Goal: Task Accomplishment & Management: Manage account settings

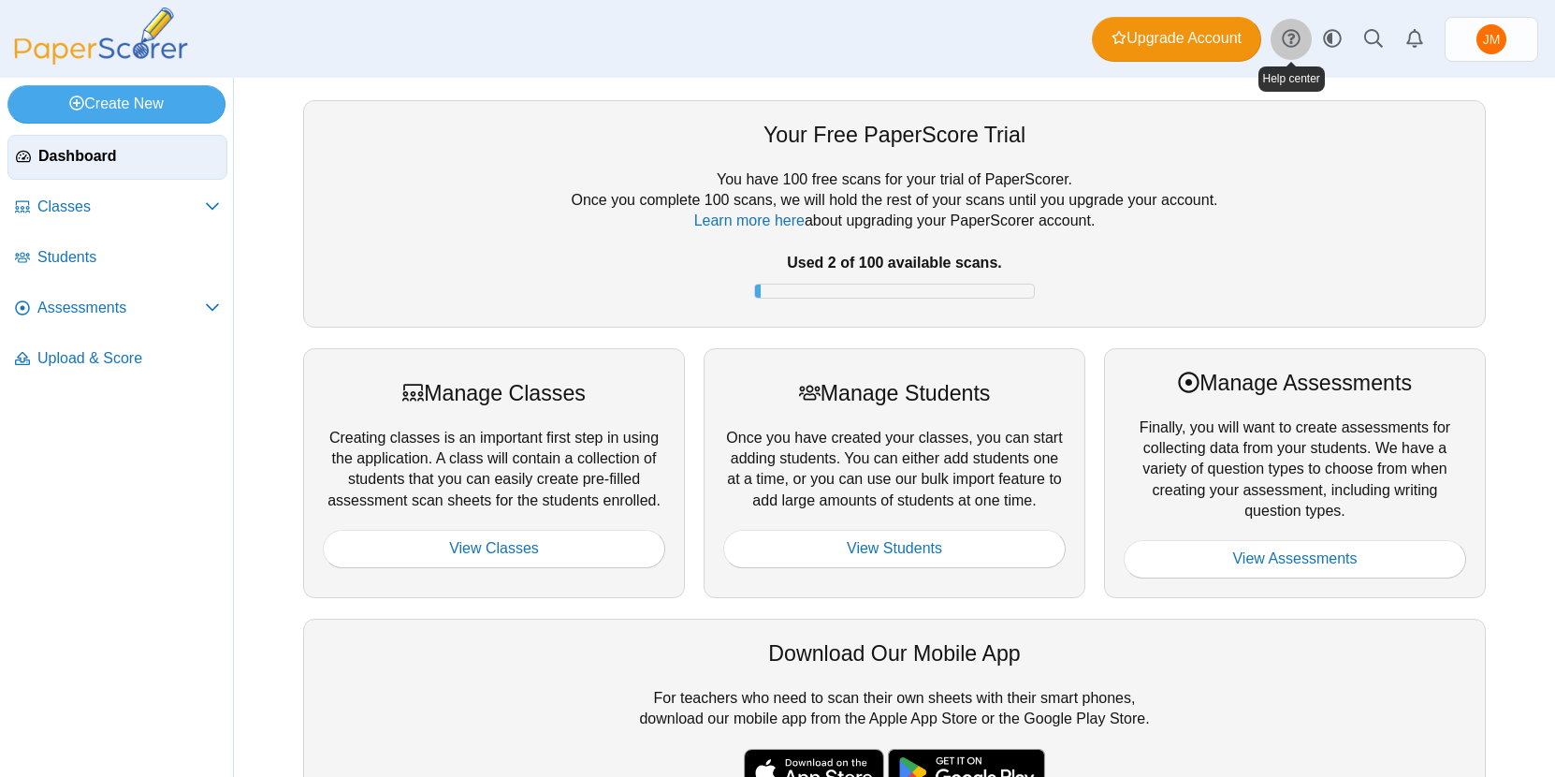
click at [1294, 38] on use at bounding box center [1291, 39] width 18 height 18
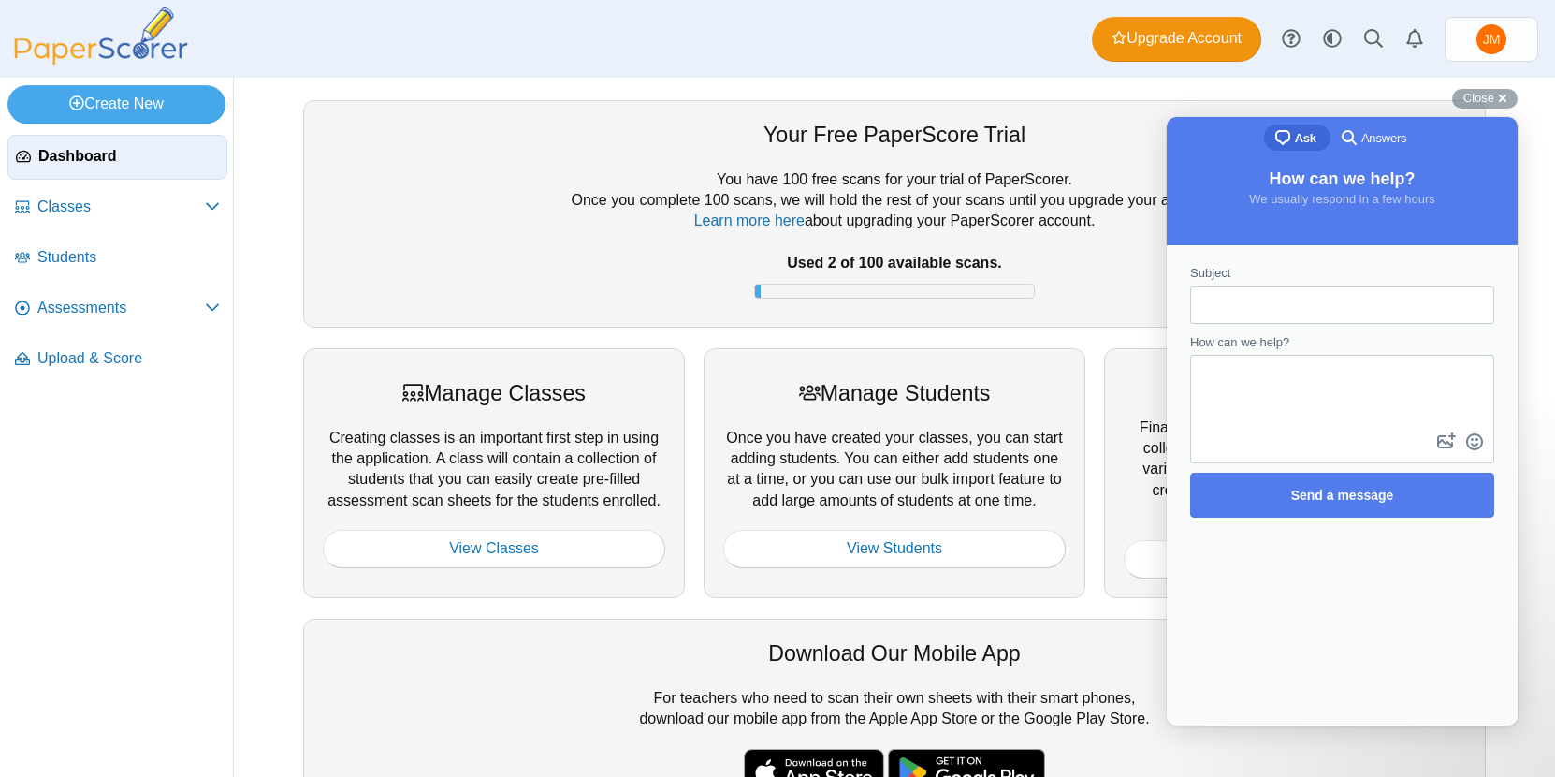
click at [1079, 108] on div "Your Free PaperScore Trial You have 100 free scans for your trial of PaperScore…" at bounding box center [894, 213] width 1183 height 226
click at [1376, 138] on span "Answers" at bounding box center [1384, 138] width 45 height 19
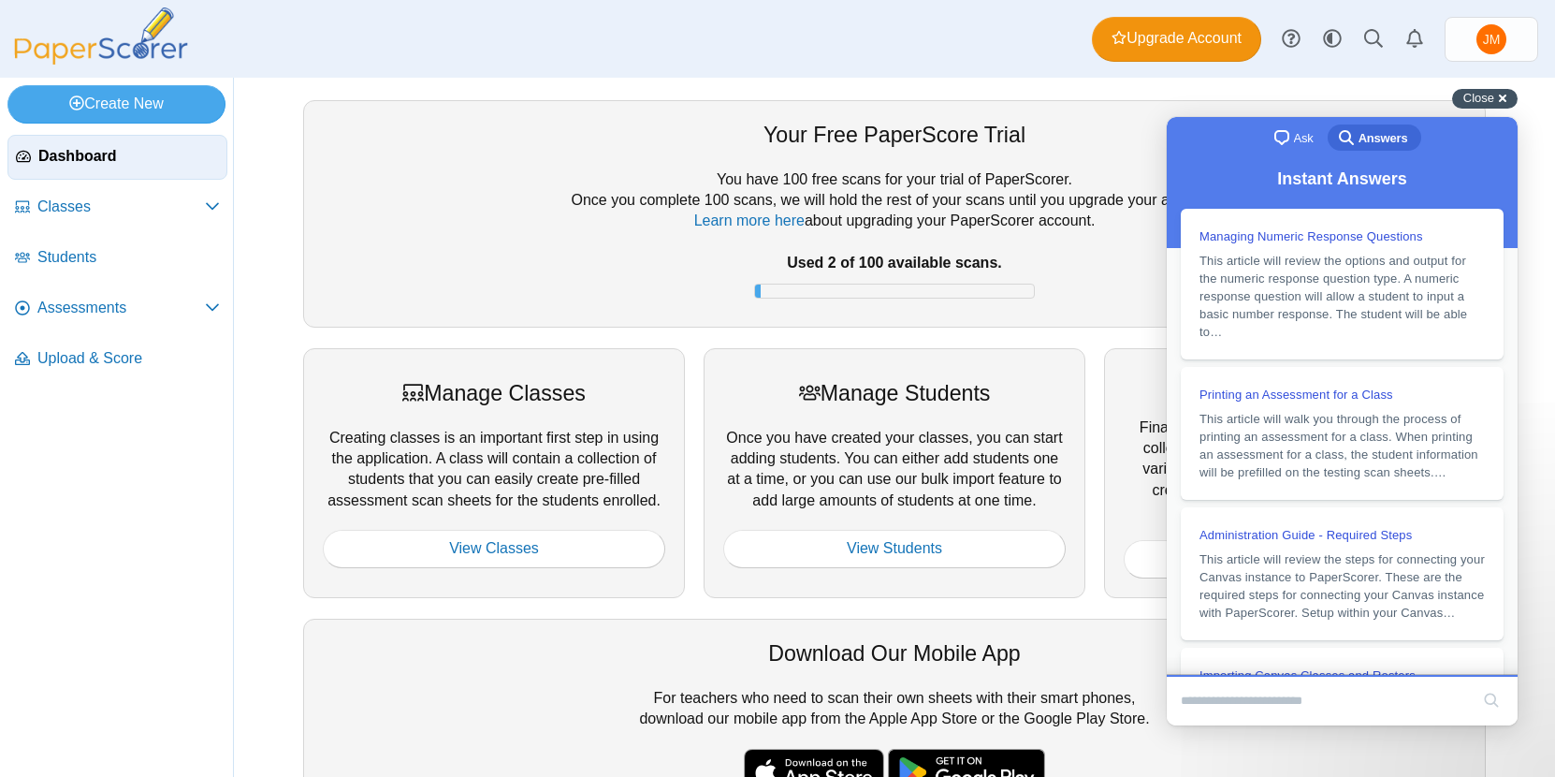
click at [1484, 95] on span "Close" at bounding box center [1478, 98] width 31 height 14
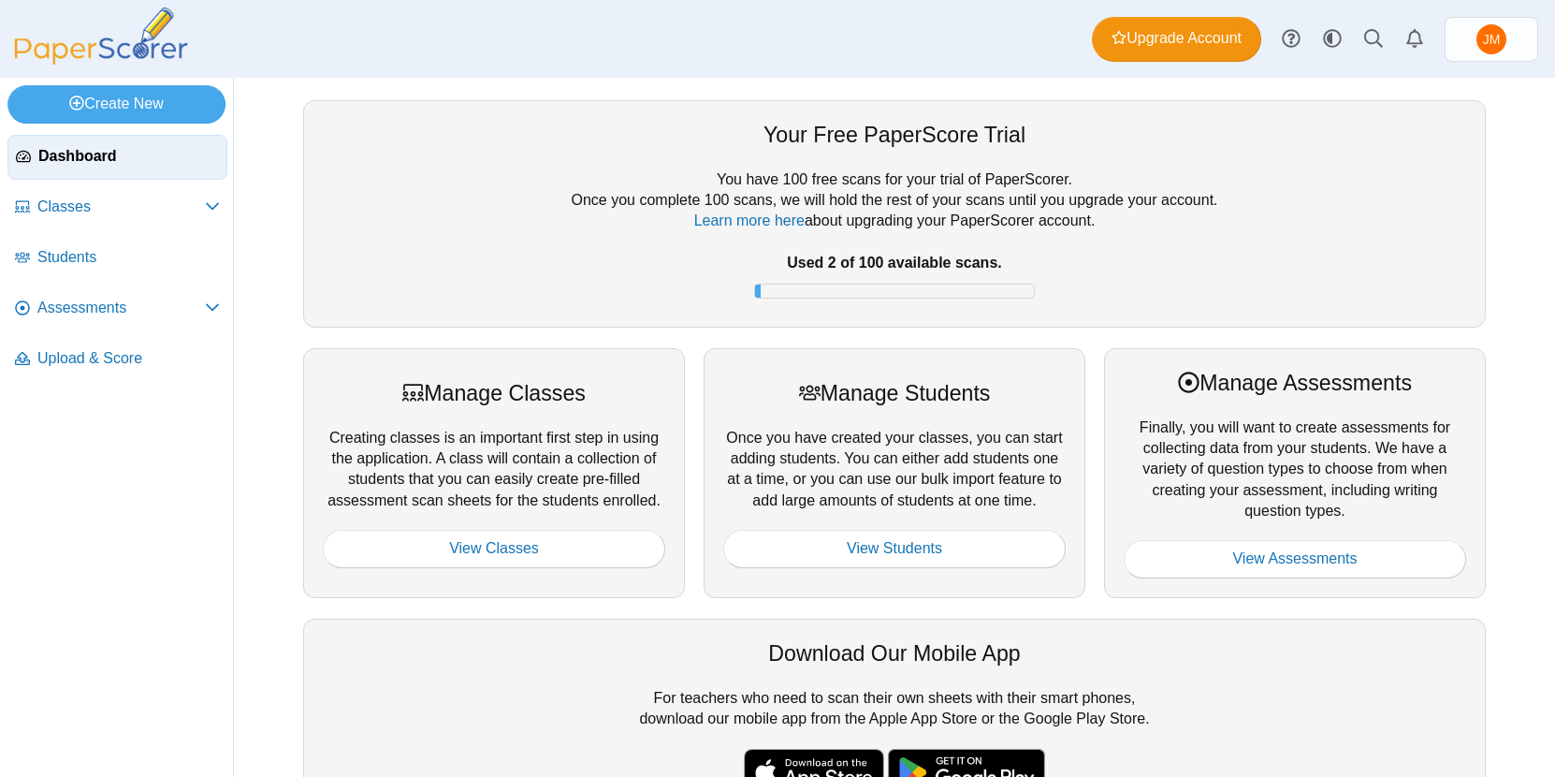
click at [78, 157] on span "Dashboard" at bounding box center [128, 156] width 181 height 21
click at [73, 209] on span "Classes" at bounding box center [120, 207] width 167 height 21
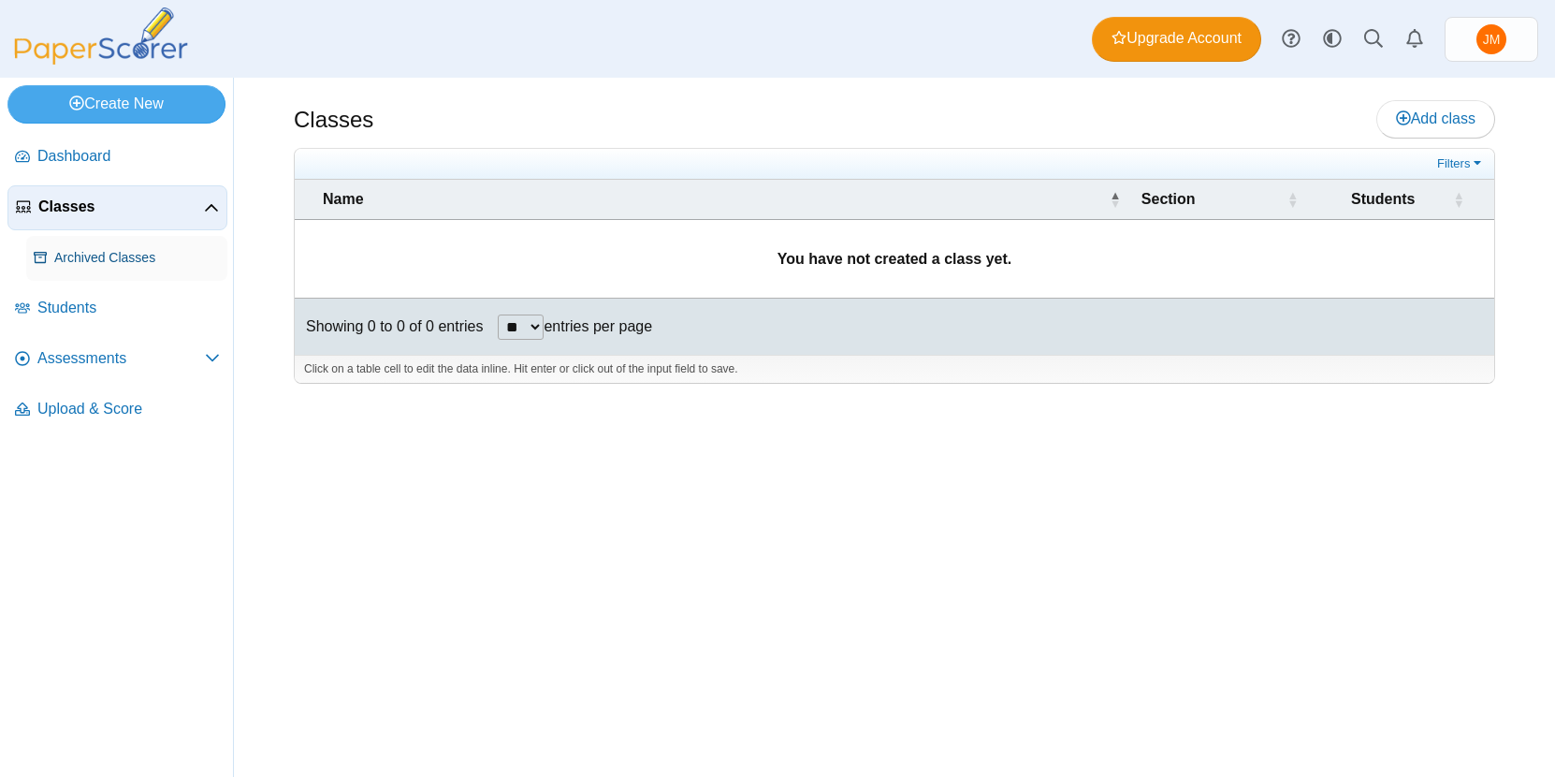
click at [129, 256] on span "Archived Classes" at bounding box center [137, 258] width 166 height 19
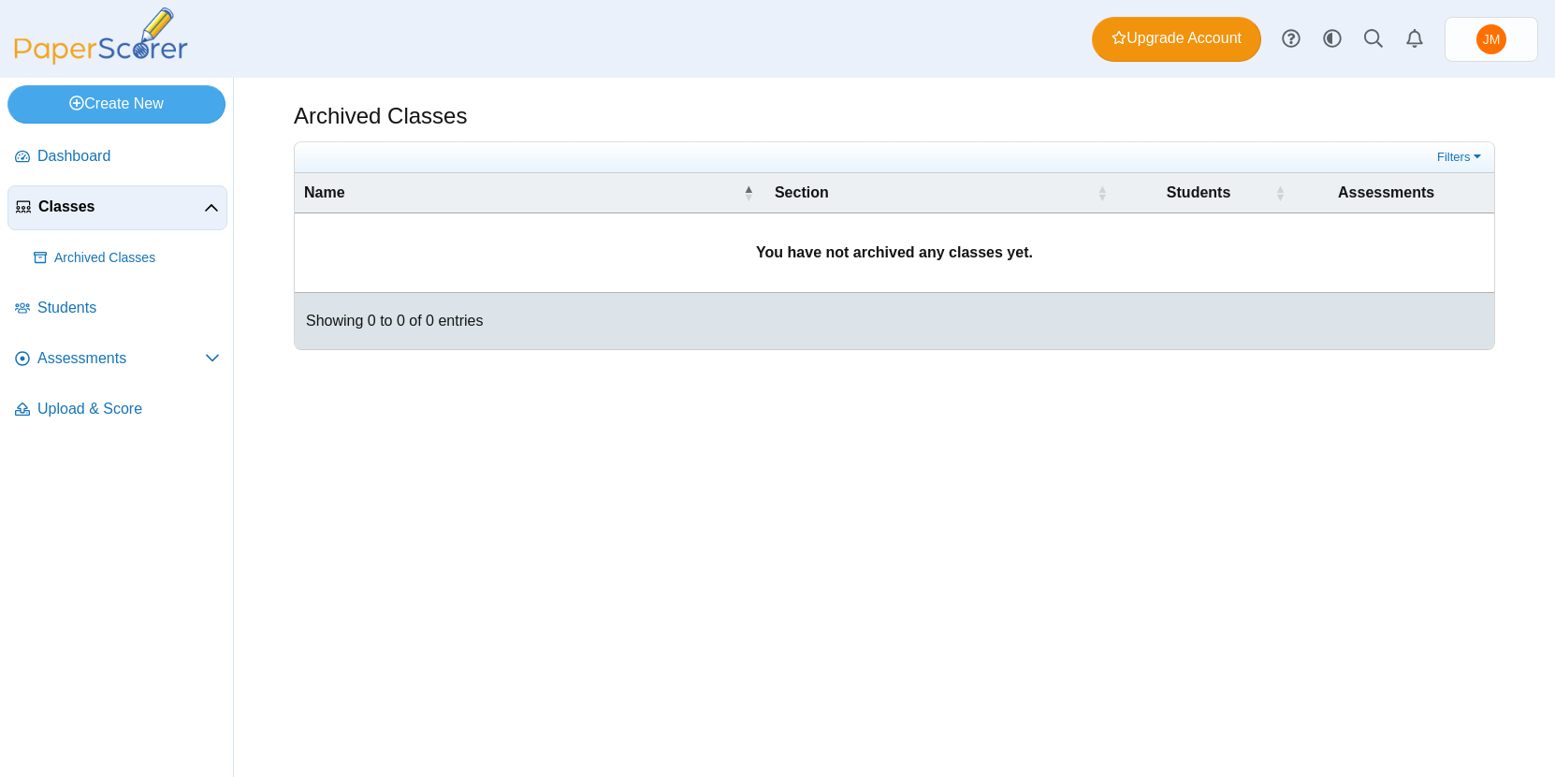
click at [105, 214] on span "Classes" at bounding box center [121, 207] width 166 height 21
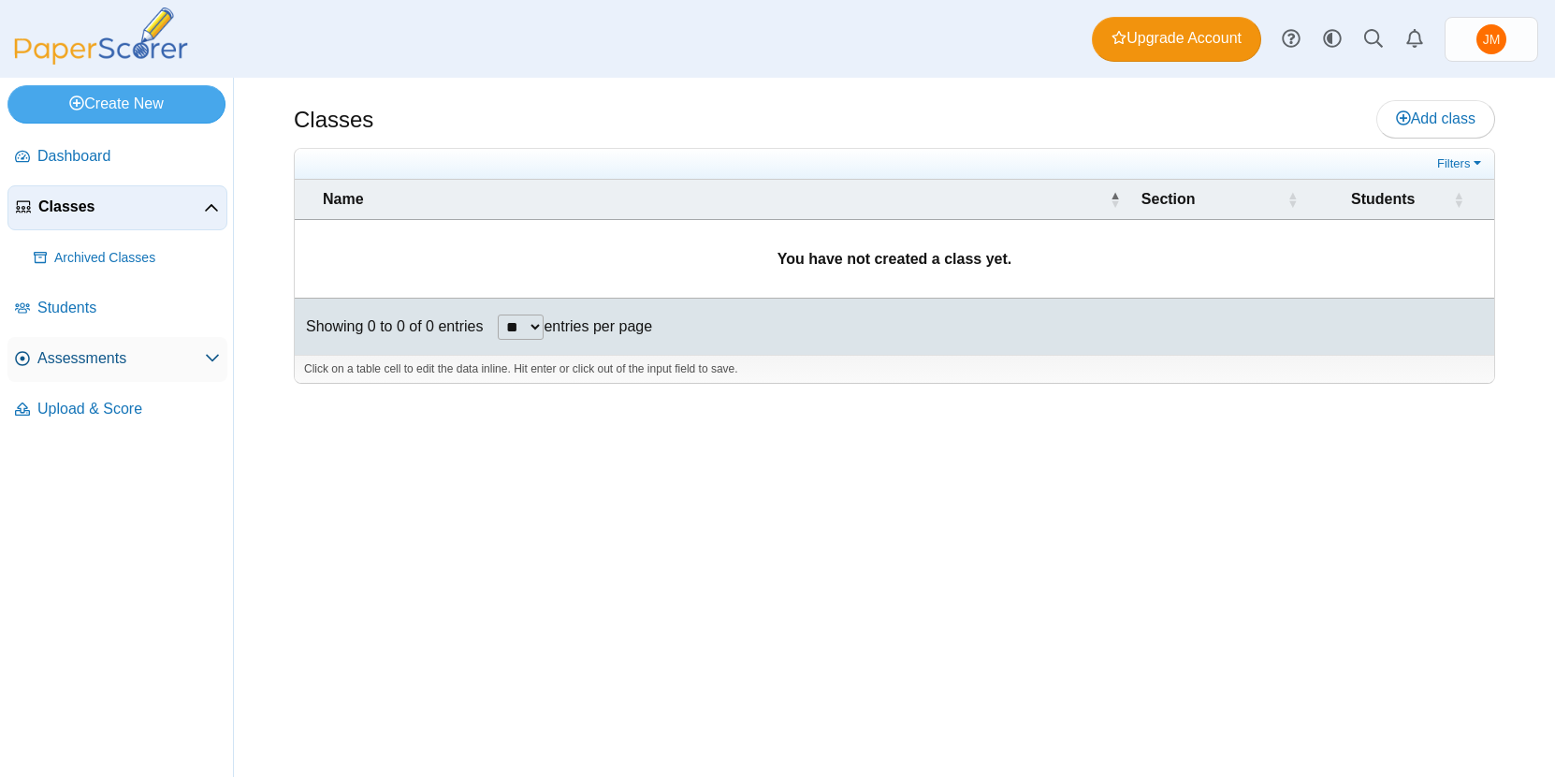
click at [115, 363] on span "Assessments" at bounding box center [120, 358] width 167 height 21
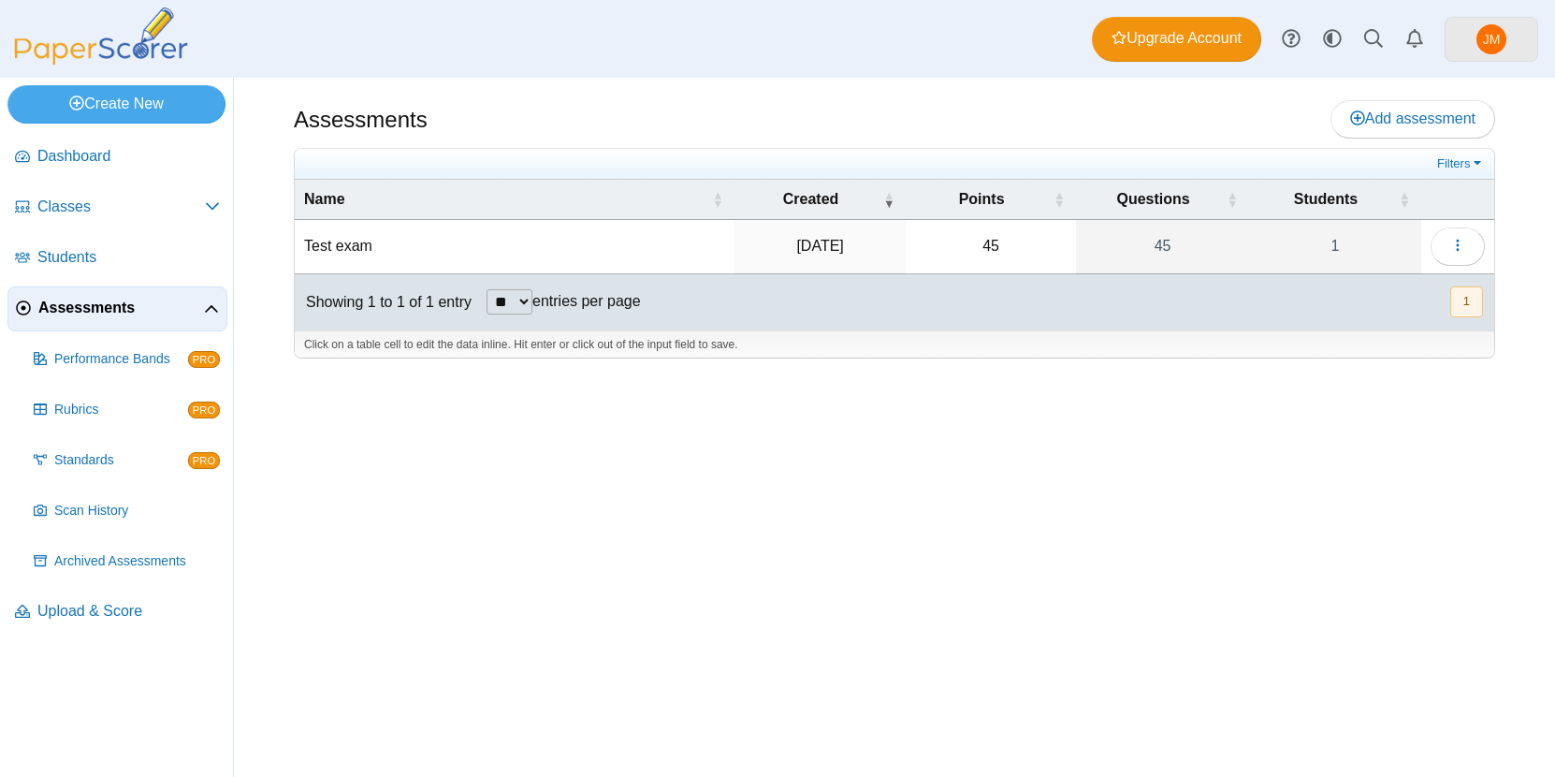
click at [1478, 33] on span "JM" at bounding box center [1492, 39] width 30 height 30
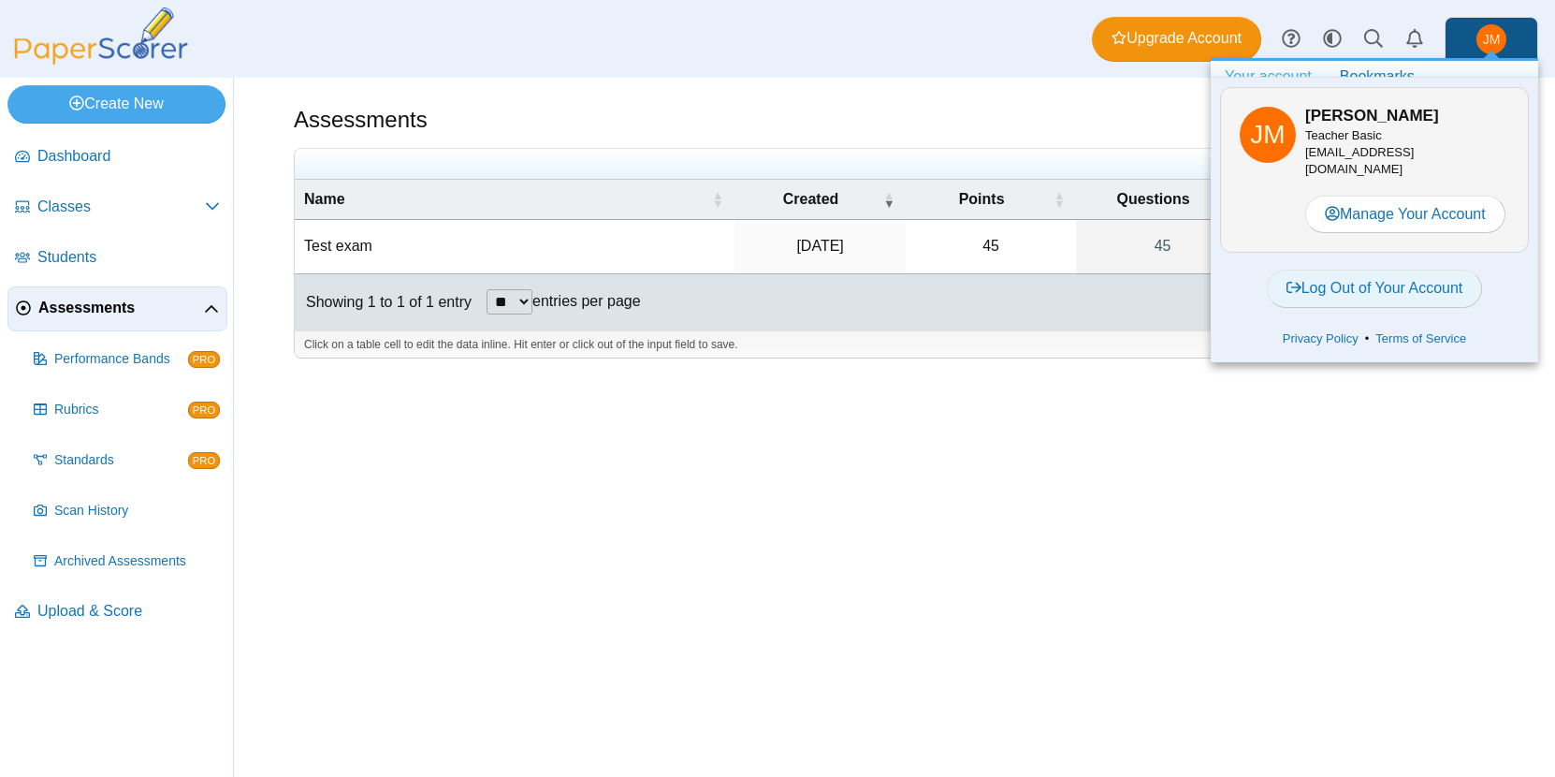
click at [1367, 287] on link "Log Out of Your Account" at bounding box center [1375, 287] width 216 height 37
